Goal: Information Seeking & Learning: Find specific fact

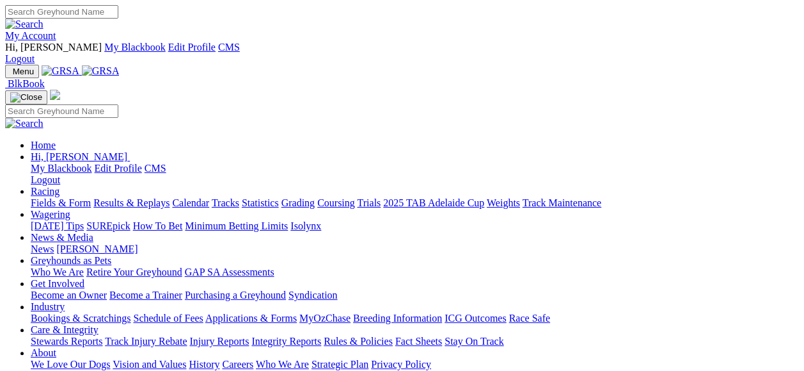
click at [170, 197] on link "Results & Replays" at bounding box center [131, 202] width 76 height 11
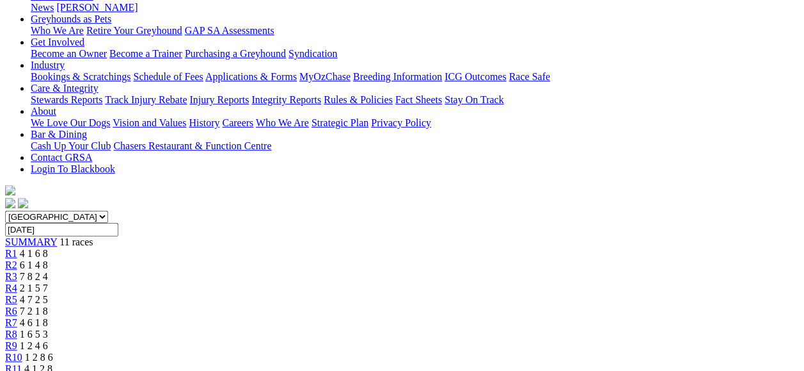
scroll to position [298, 0]
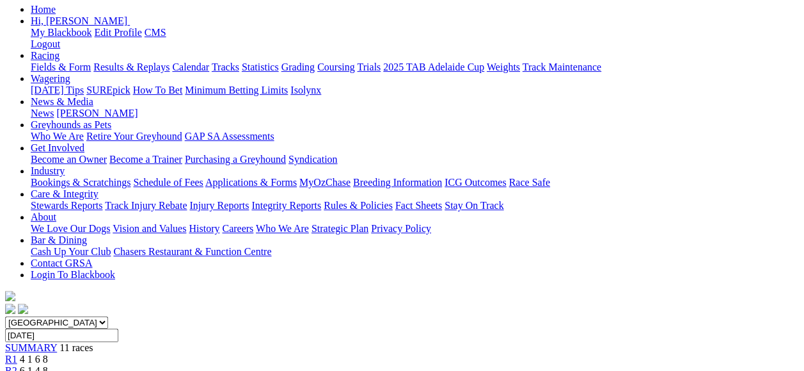
scroll to position [170, 0]
